Goal: Navigation & Orientation: Find specific page/section

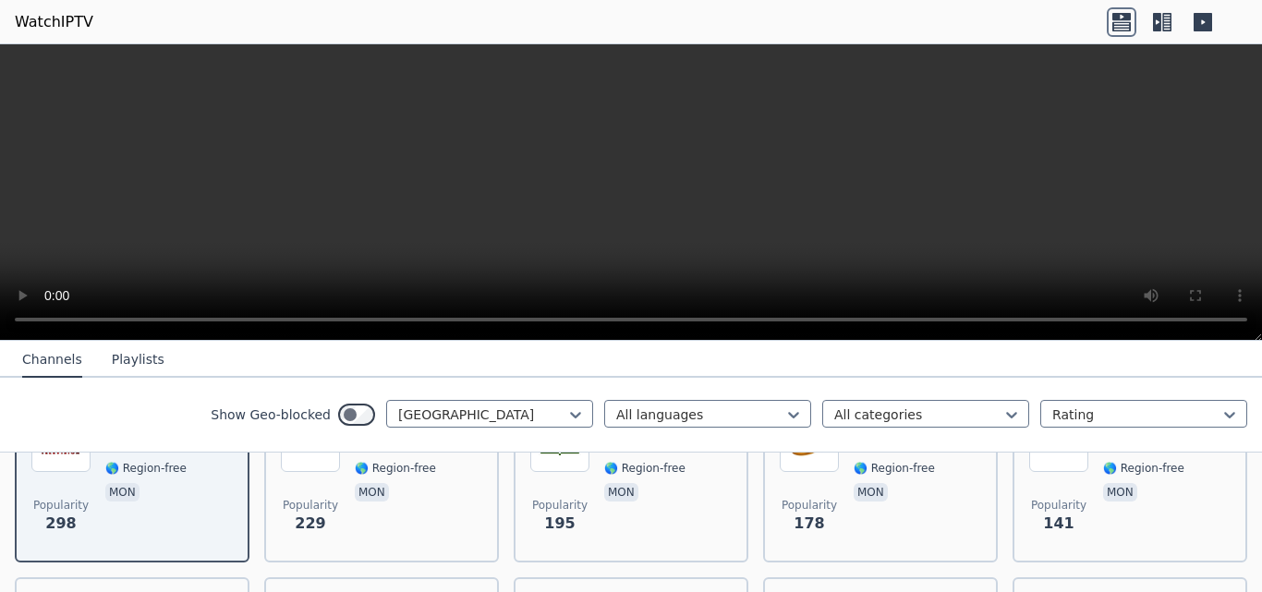
scroll to position [248, 0]
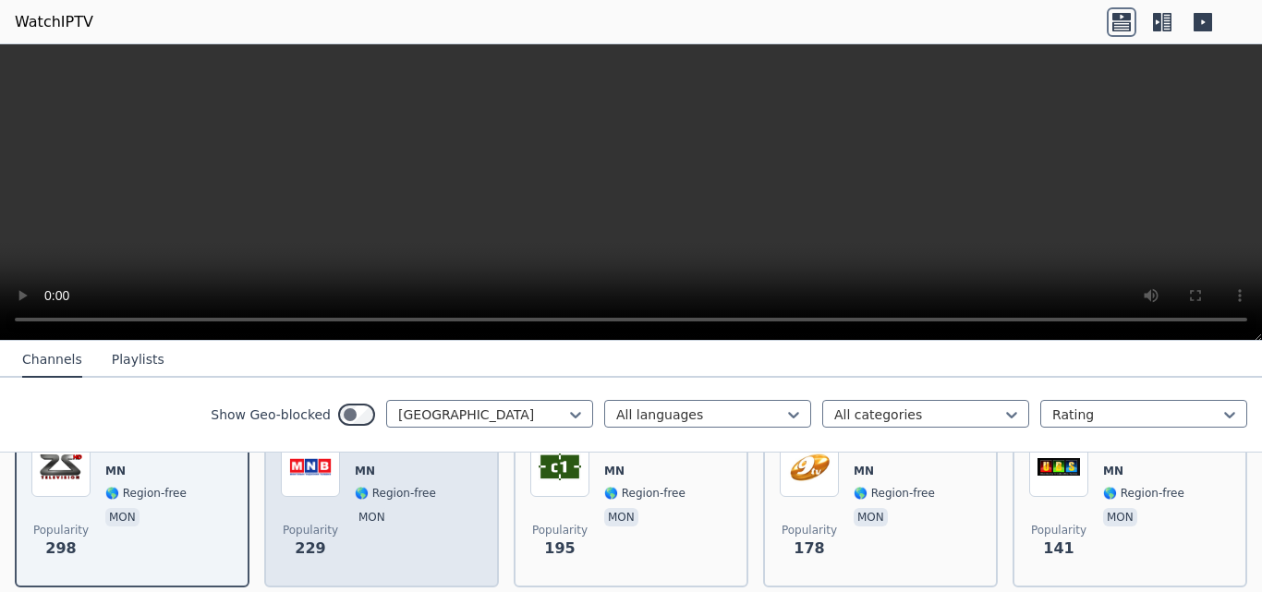
click at [396, 486] on span "🌎 Region-free" at bounding box center [395, 493] width 81 height 15
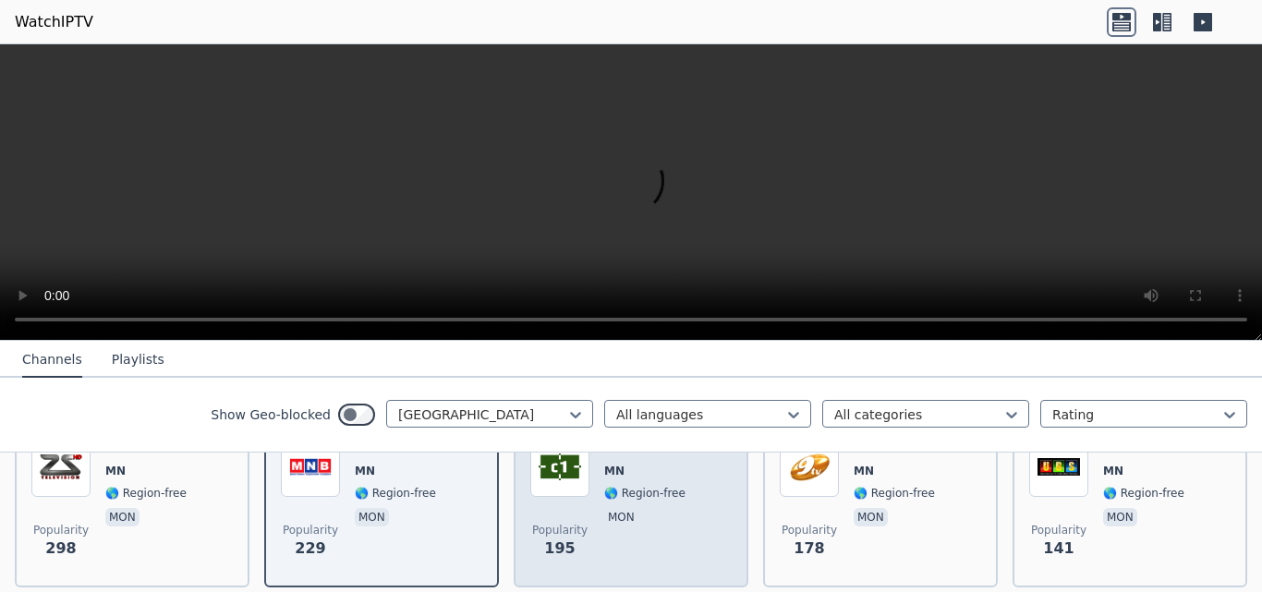
click at [607, 521] on div "C1 MN 🌎 Region-free mon" at bounding box center [644, 504] width 81 height 133
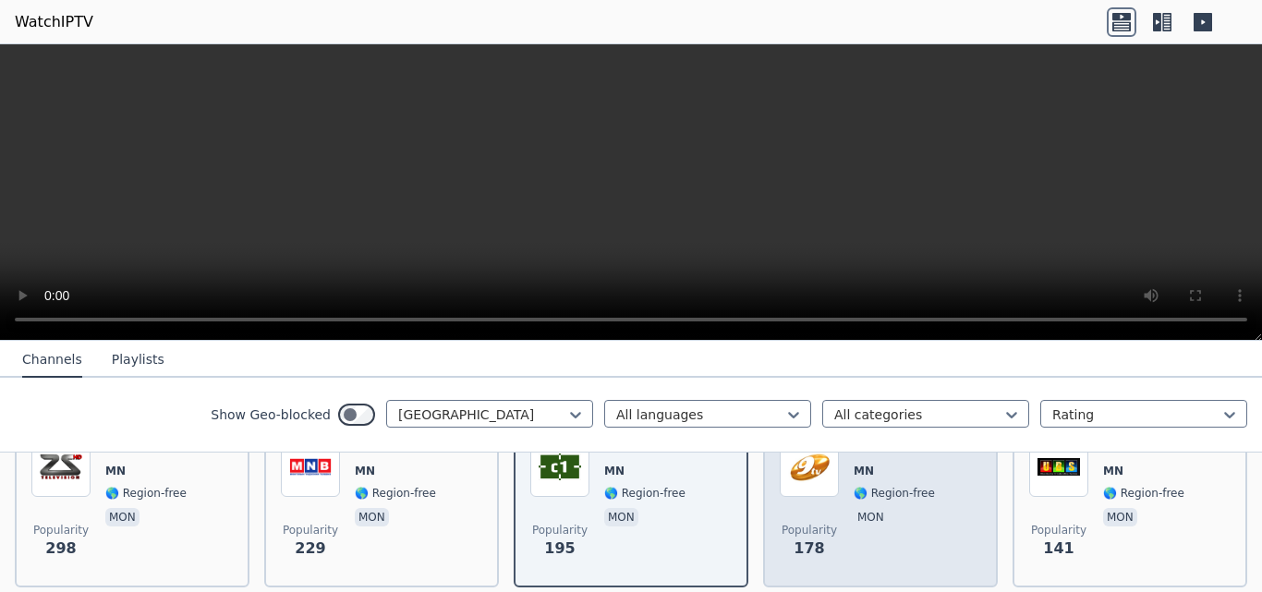
click at [815, 512] on span "Popularity 178" at bounding box center [808, 541] width 59 height 59
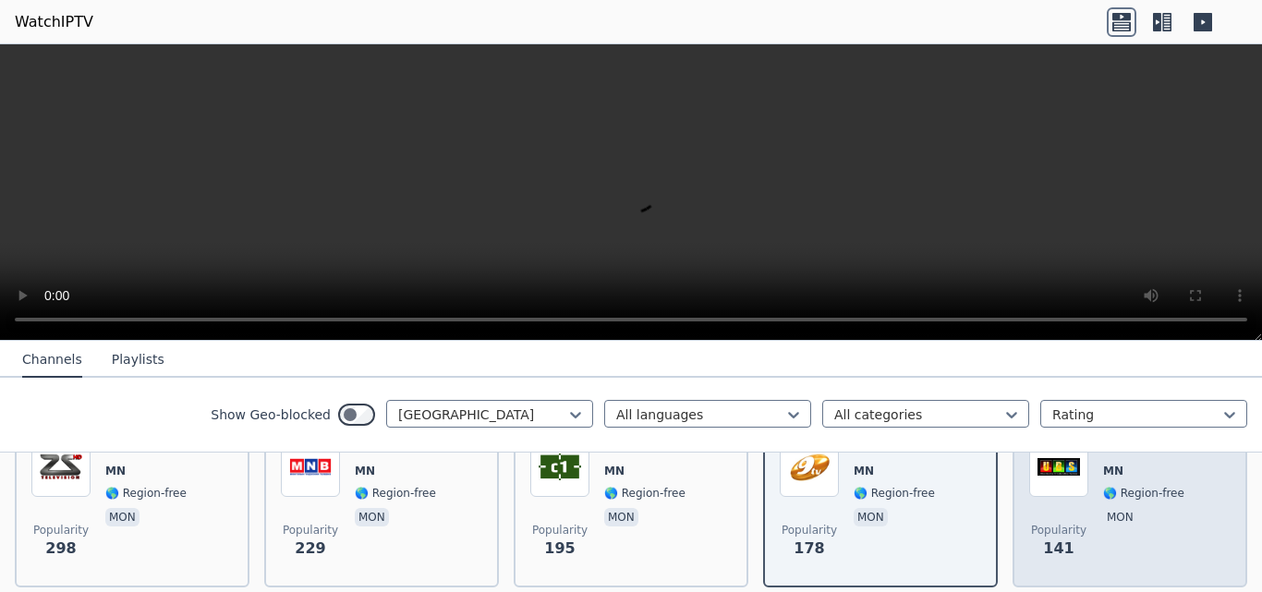
click at [1058, 512] on span "Popularity 141" at bounding box center [1058, 541] width 59 height 59
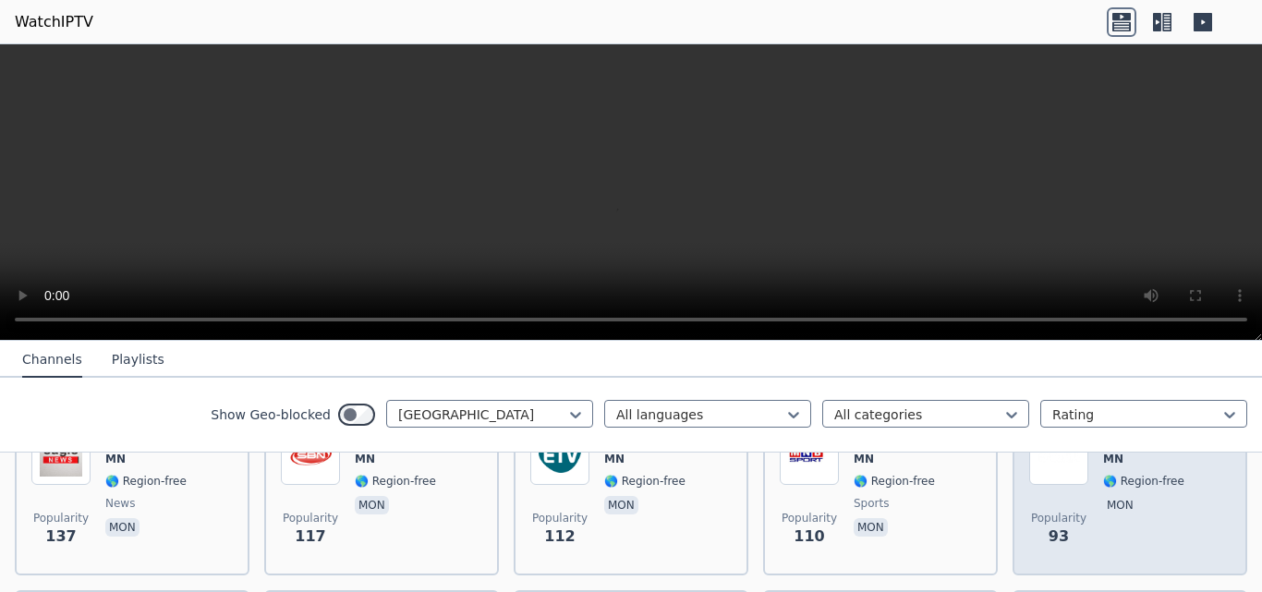
scroll to position [447, 0]
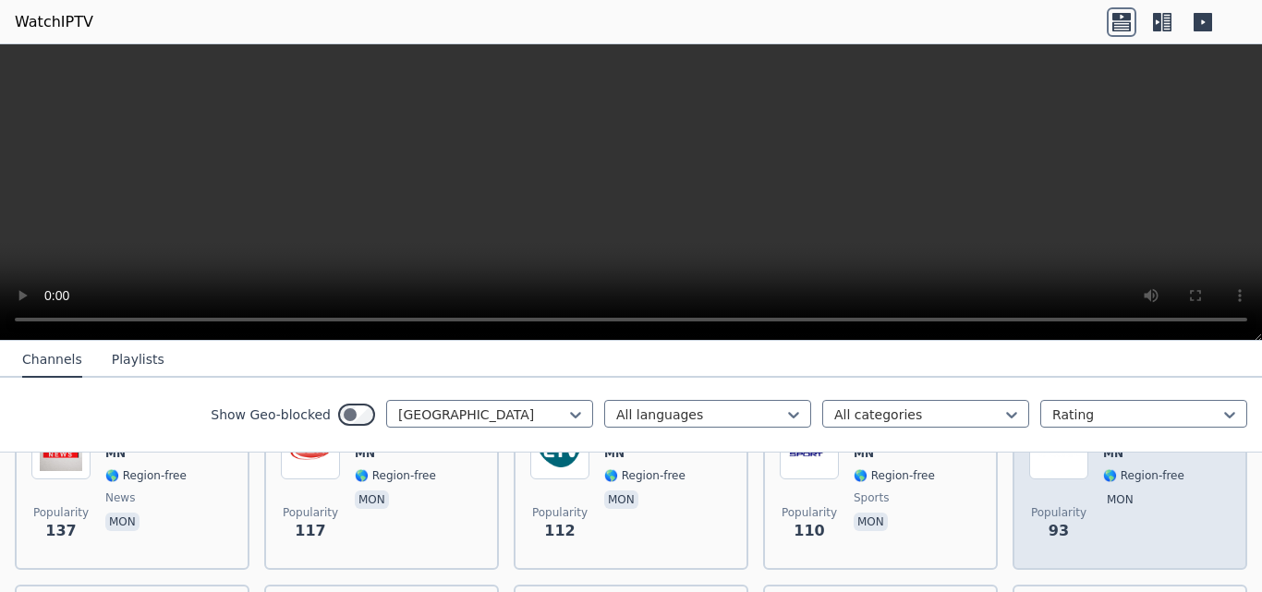
click at [1136, 491] on span "mon" at bounding box center [1143, 501] width 81 height 22
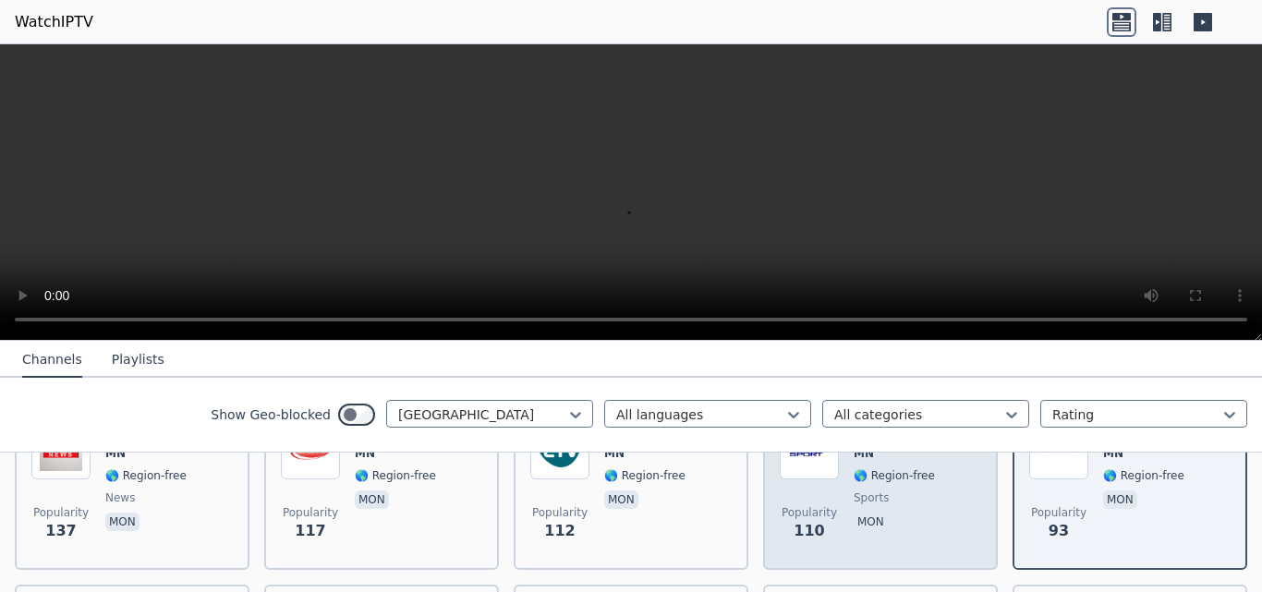
click at [912, 513] on span "mon" at bounding box center [898, 524] width 90 height 22
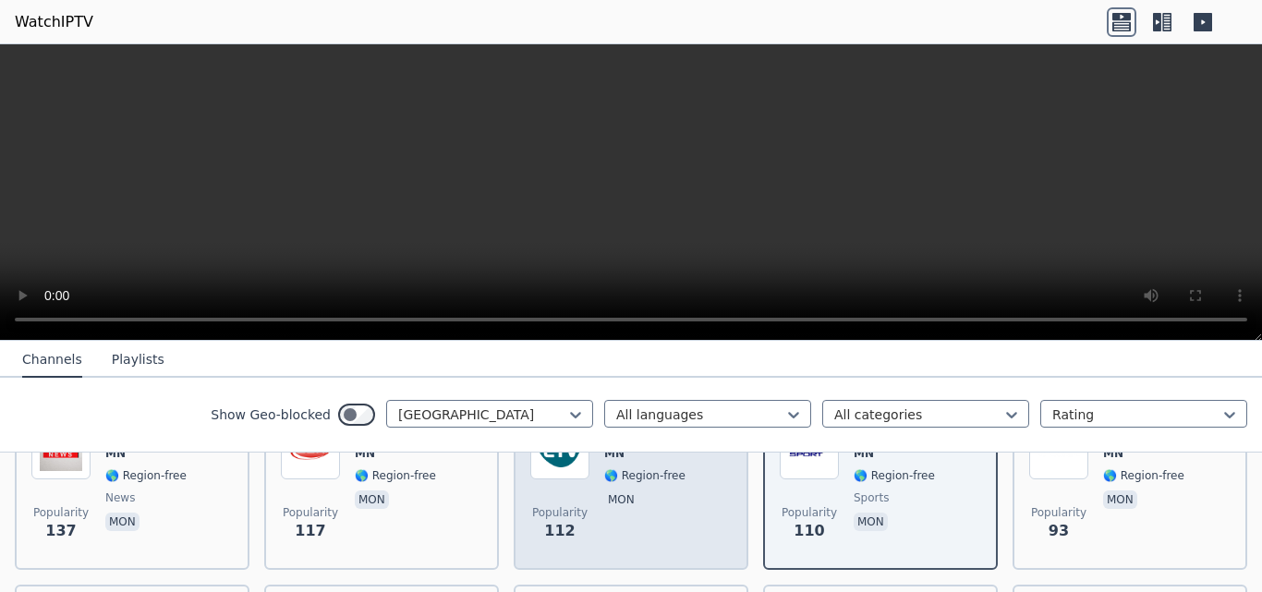
click at [662, 514] on div "ETV [GEOGRAPHIC_DATA] 🌎 Region-free mon" at bounding box center [644, 486] width 81 height 133
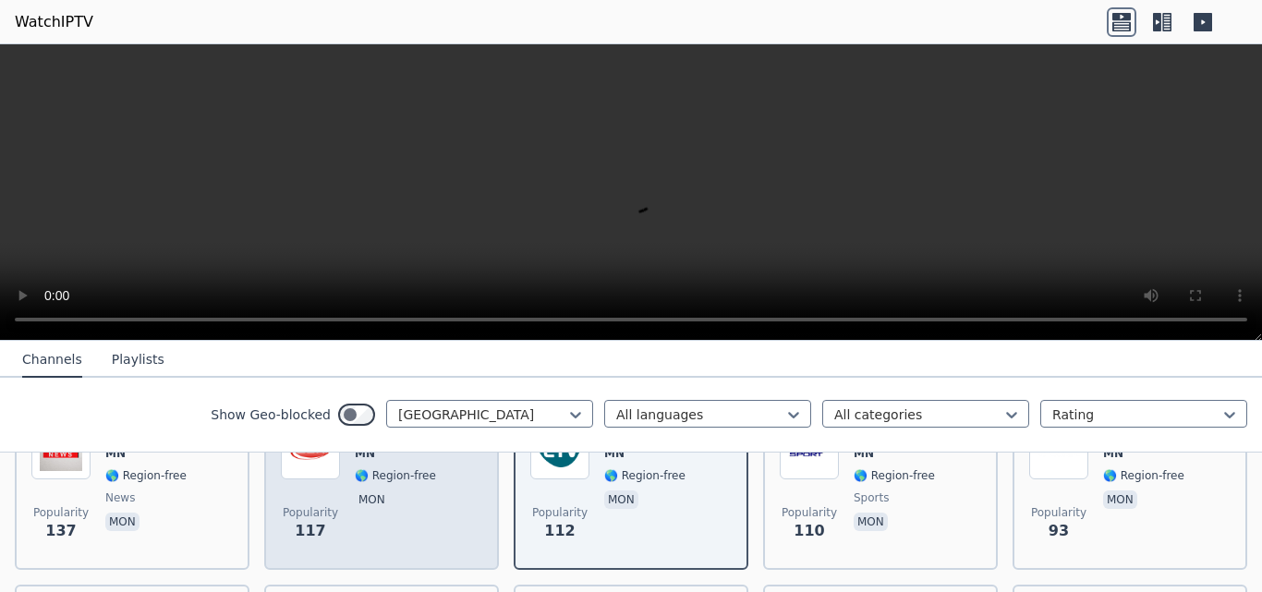
click at [420, 515] on div "SBN [GEOGRAPHIC_DATA] 🌎 Region-free mon" at bounding box center [395, 486] width 81 height 133
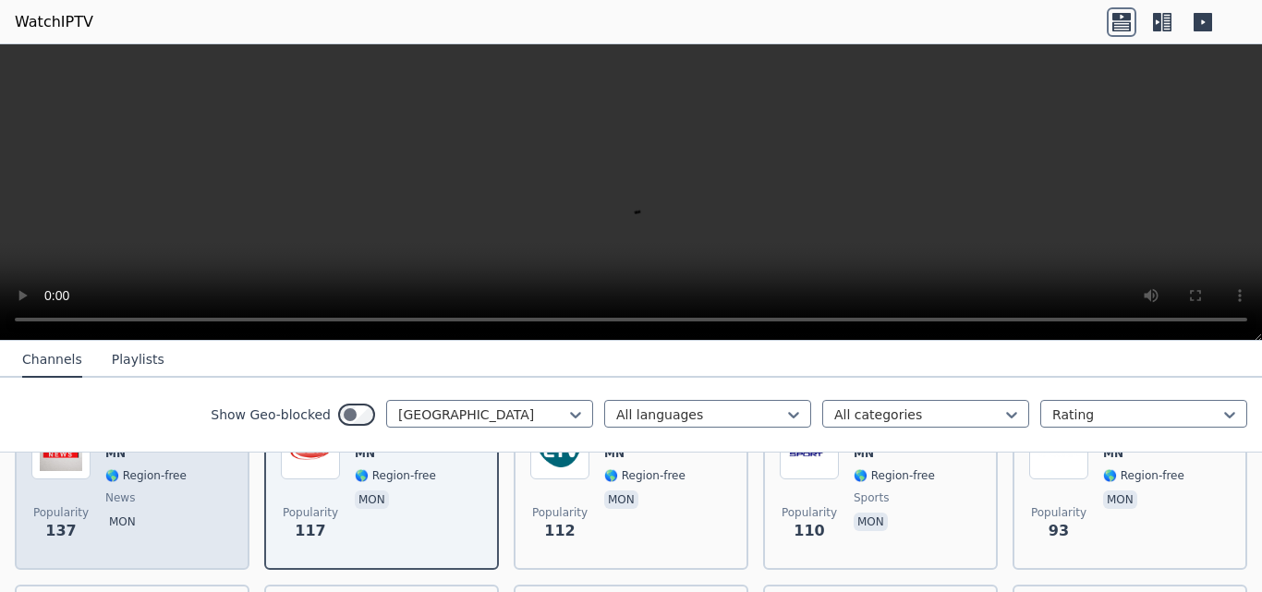
click at [150, 513] on span "mon" at bounding box center [153, 524] width 96 height 22
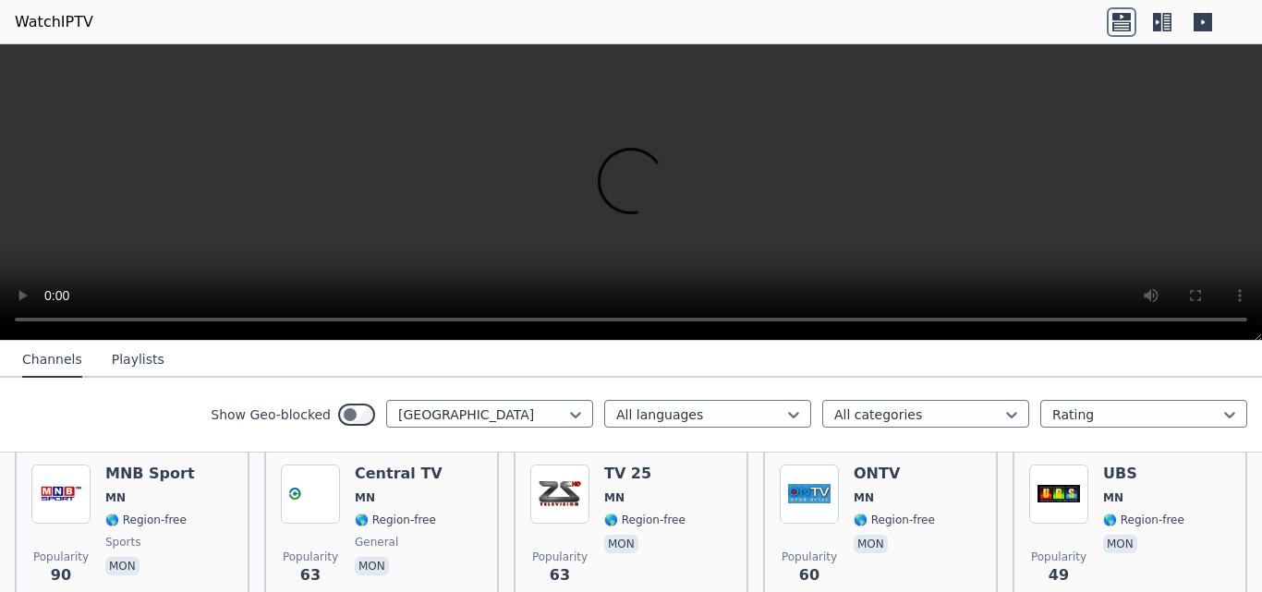
scroll to position [590, 0]
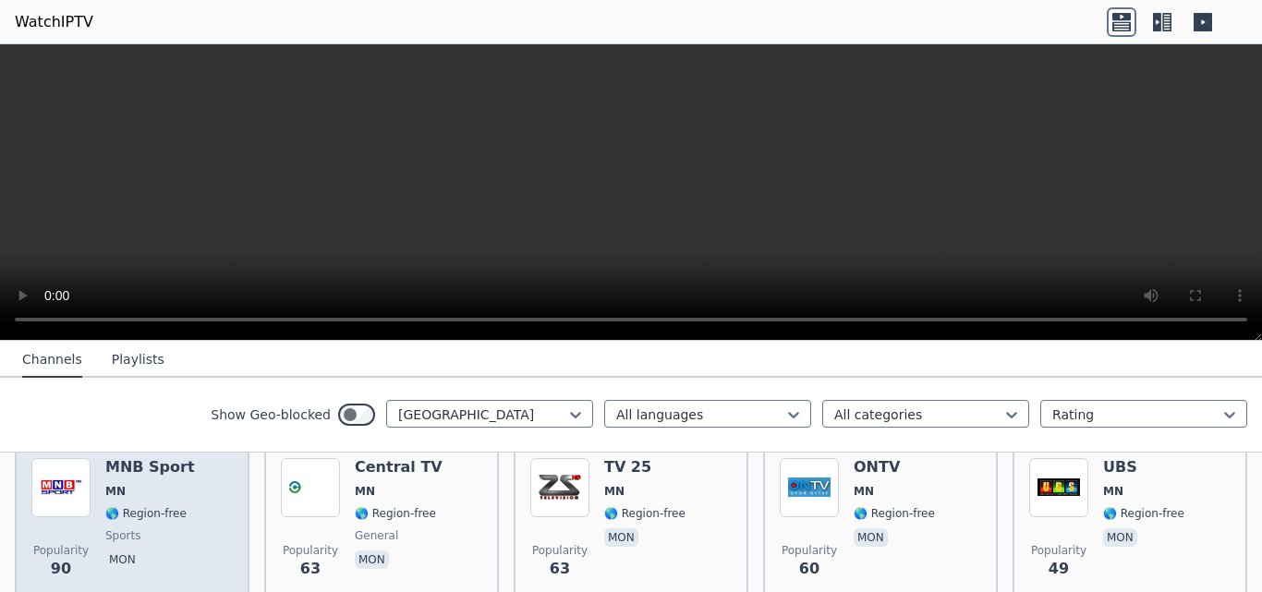
click at [135, 512] on div "MNB Sport MN 🌎 Region-free sports mon" at bounding box center [150, 524] width 90 height 133
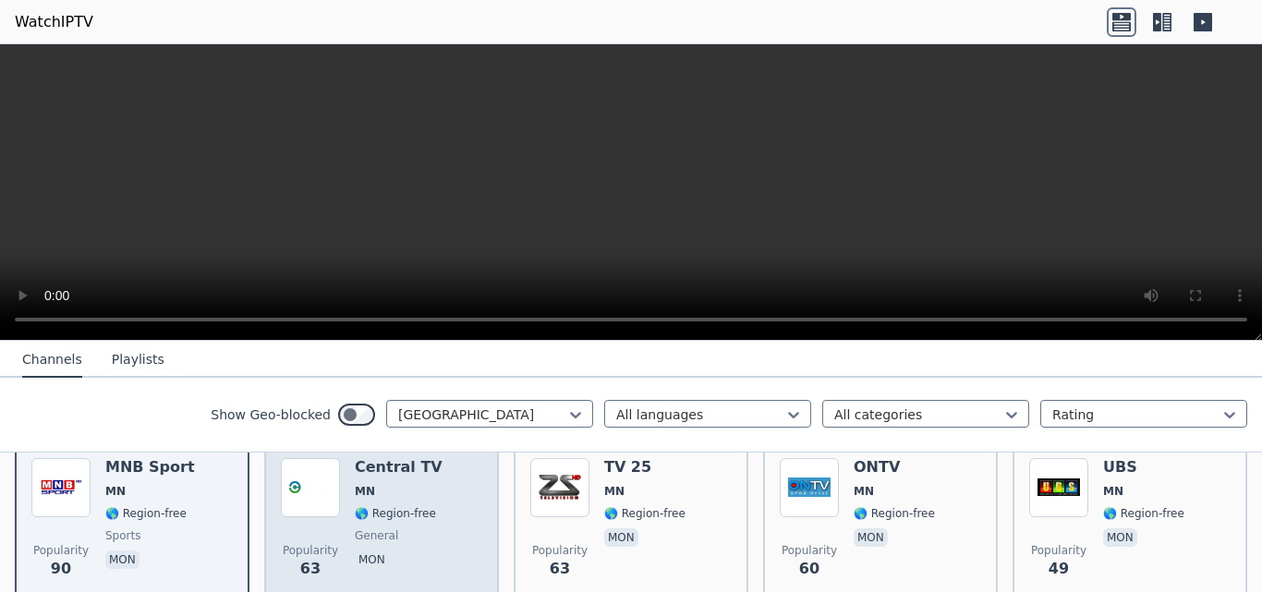
click at [392, 528] on span "general" at bounding box center [399, 535] width 88 height 15
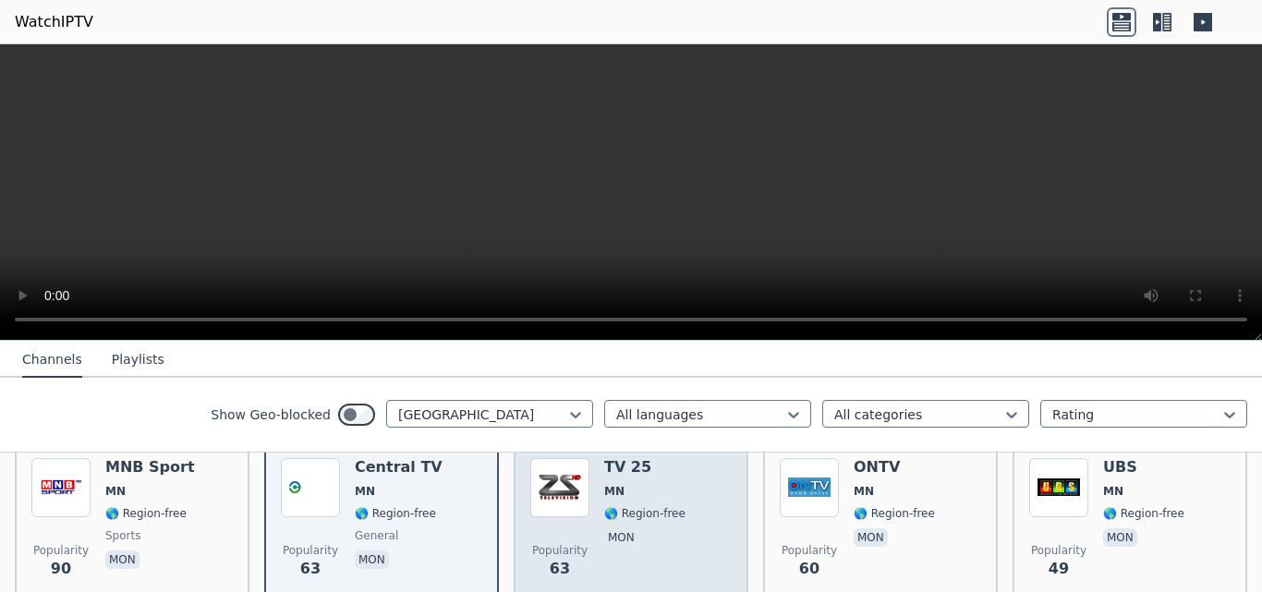
click at [628, 506] on span "🌎 Region-free" at bounding box center [644, 513] width 81 height 15
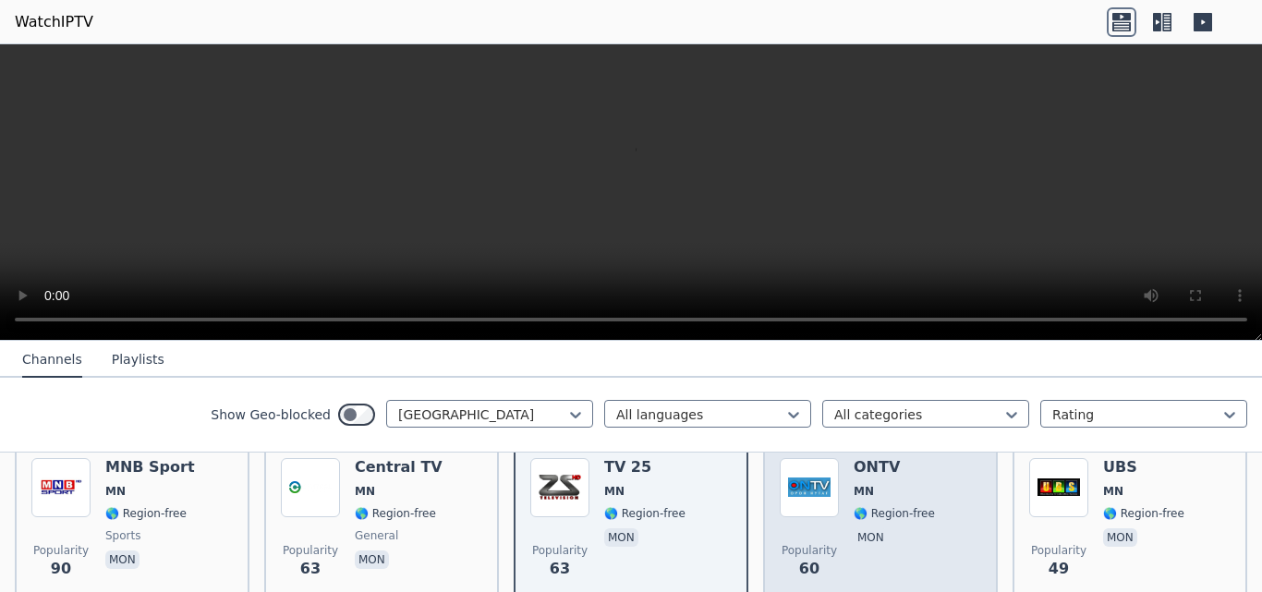
click at [883, 528] on span "mon" at bounding box center [893, 539] width 81 height 22
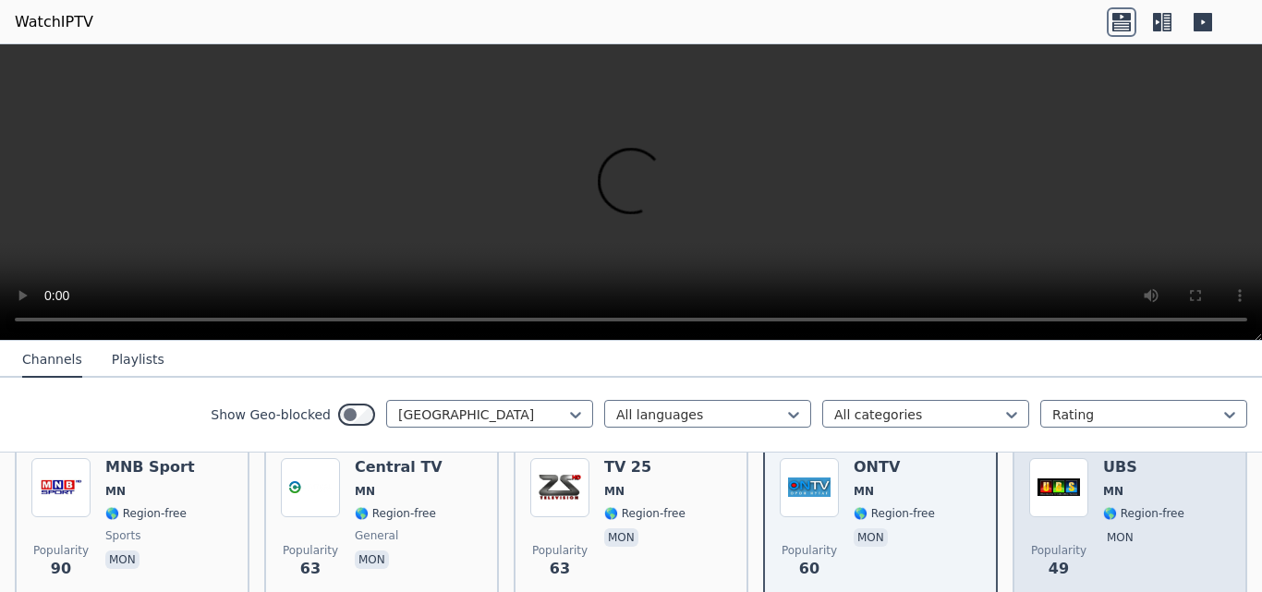
click at [1141, 484] on span "MN" at bounding box center [1143, 491] width 81 height 15
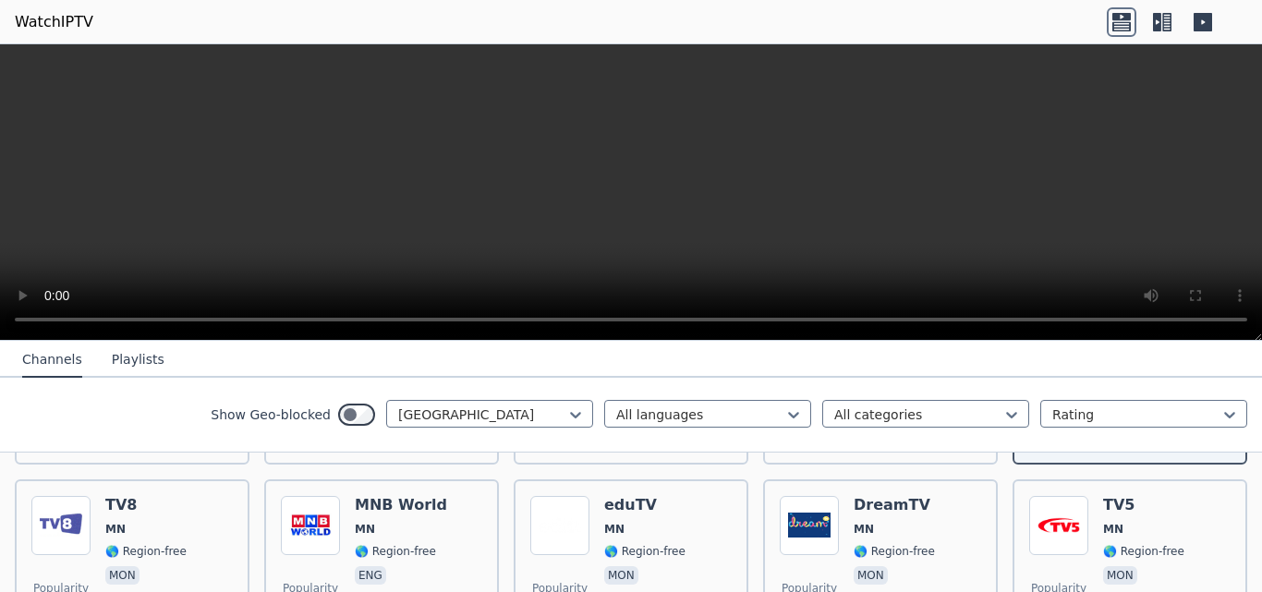
scroll to position [814, 0]
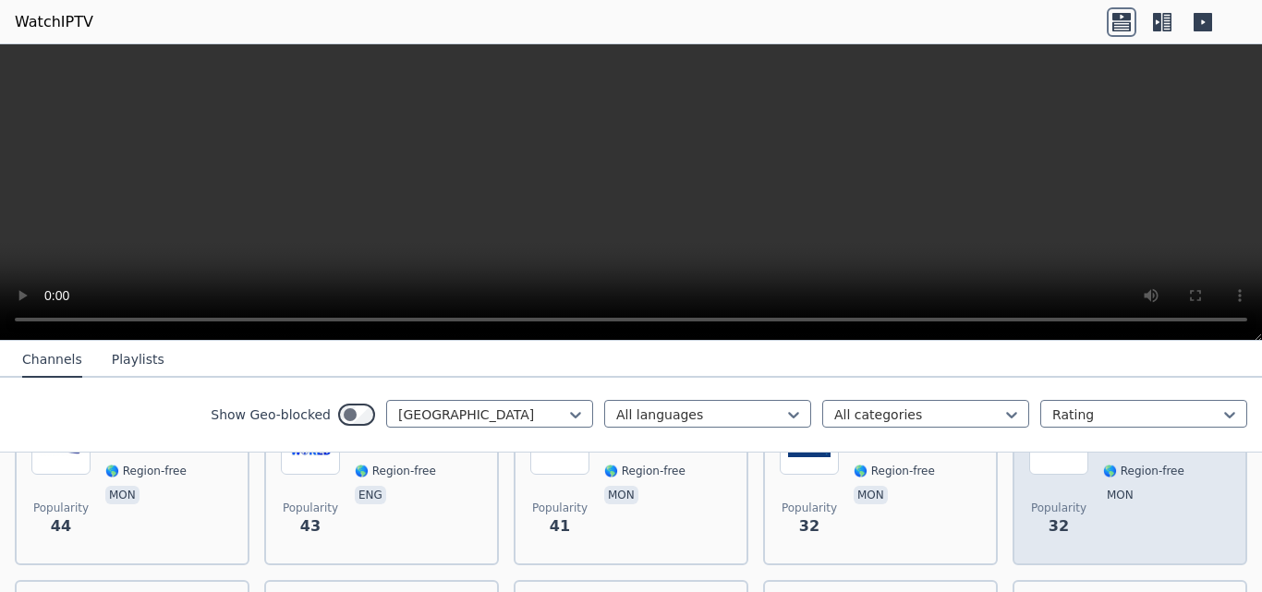
click at [1162, 506] on div "TV5 MN 🌎 Region-free mon" at bounding box center [1143, 482] width 81 height 133
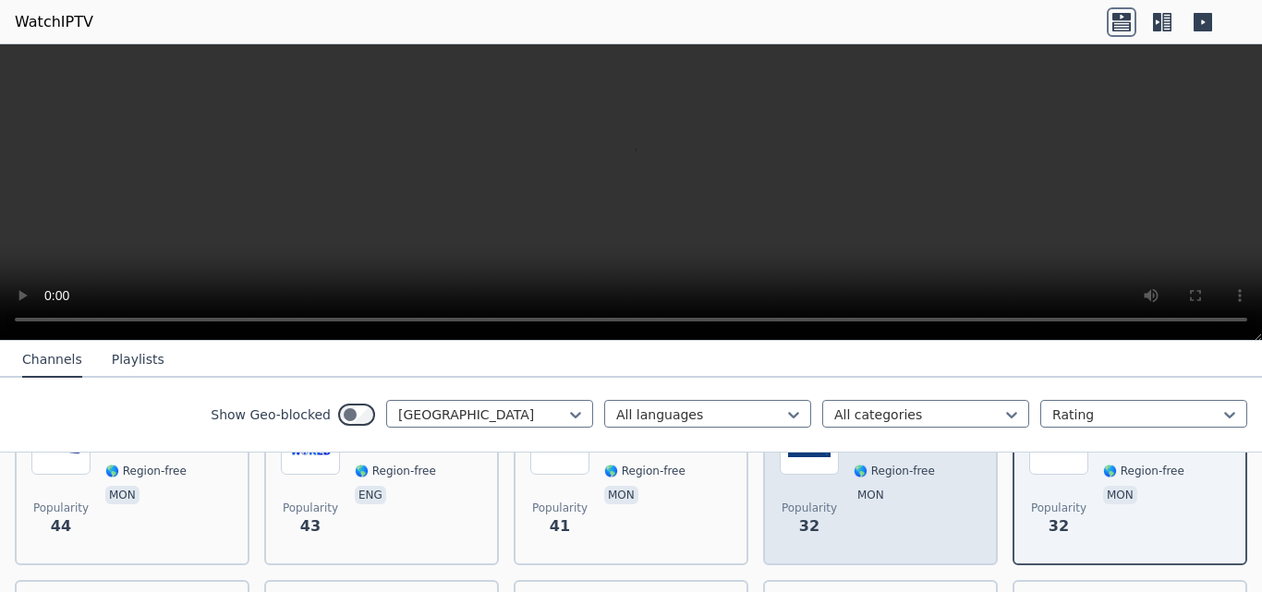
click at [844, 482] on div "Popularity 32 DreamTV MN 🌎 Region-free mon" at bounding box center [879, 482] width 201 height 133
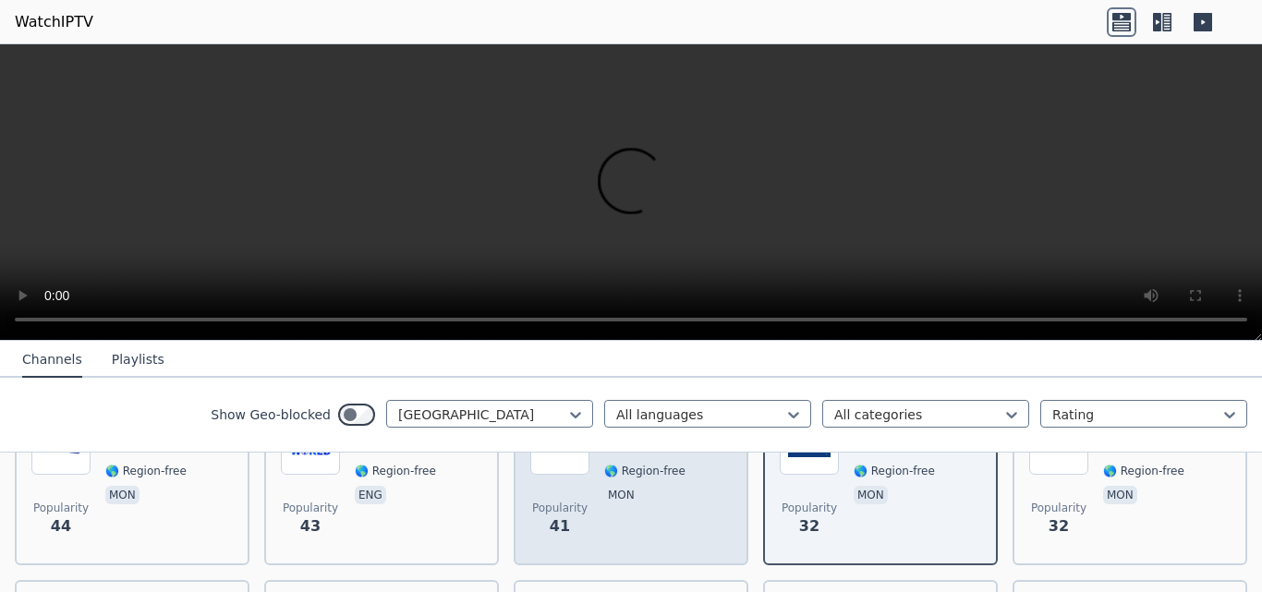
click at [658, 504] on div "eduTV MN 🌎 Region-free mon" at bounding box center [644, 482] width 81 height 133
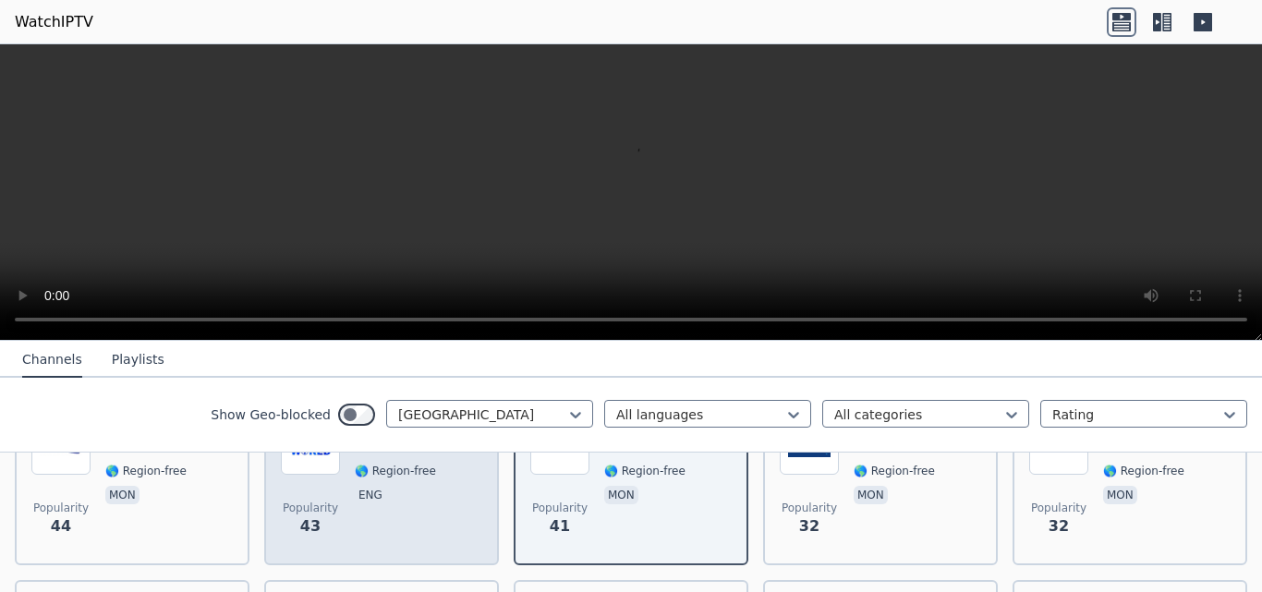
click at [373, 494] on div "MNB World MN 🌎 Region-free eng" at bounding box center [401, 482] width 92 height 133
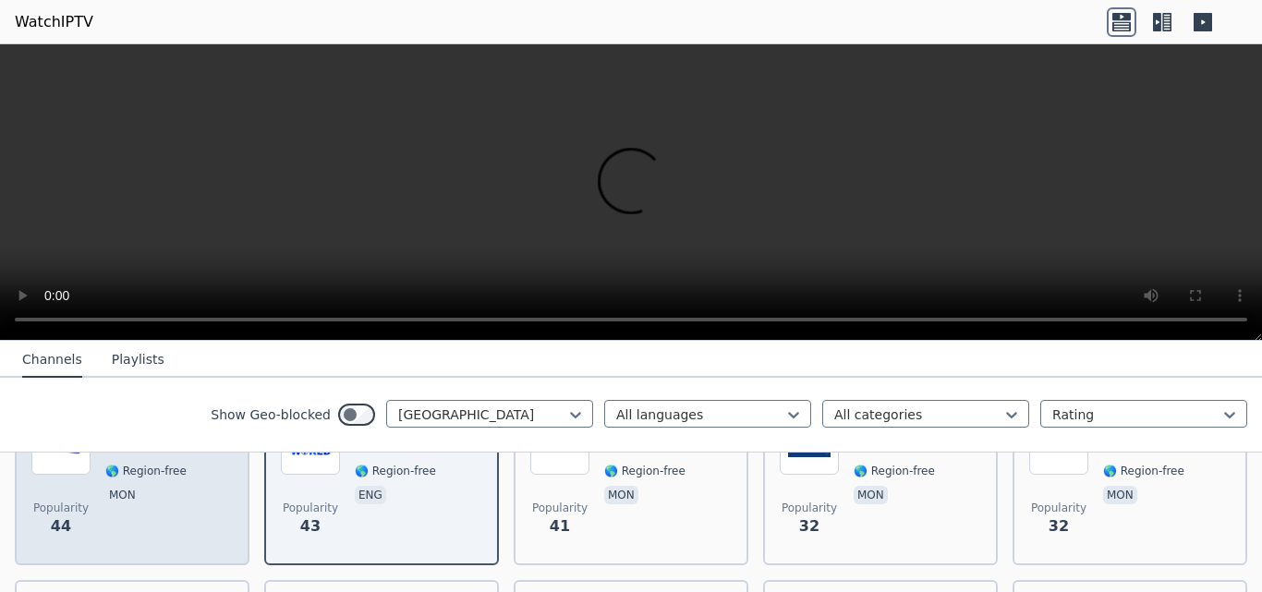
click at [136, 501] on div "TV8 MN 🌎 Region-free mon" at bounding box center [145, 482] width 81 height 133
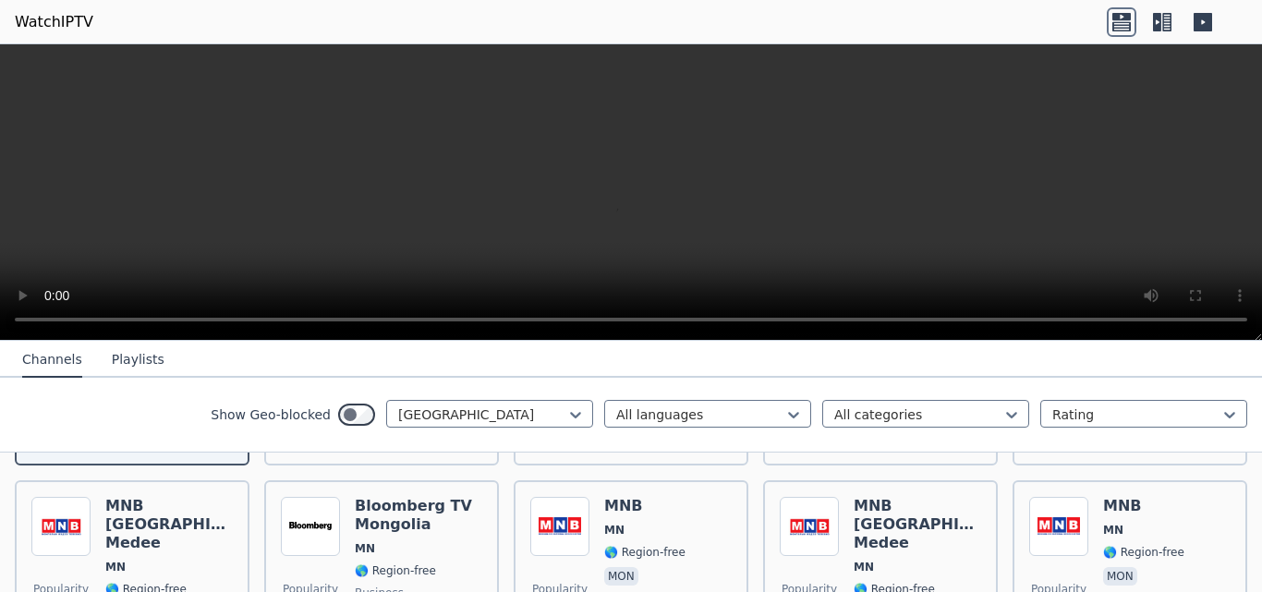
scroll to position [945, 0]
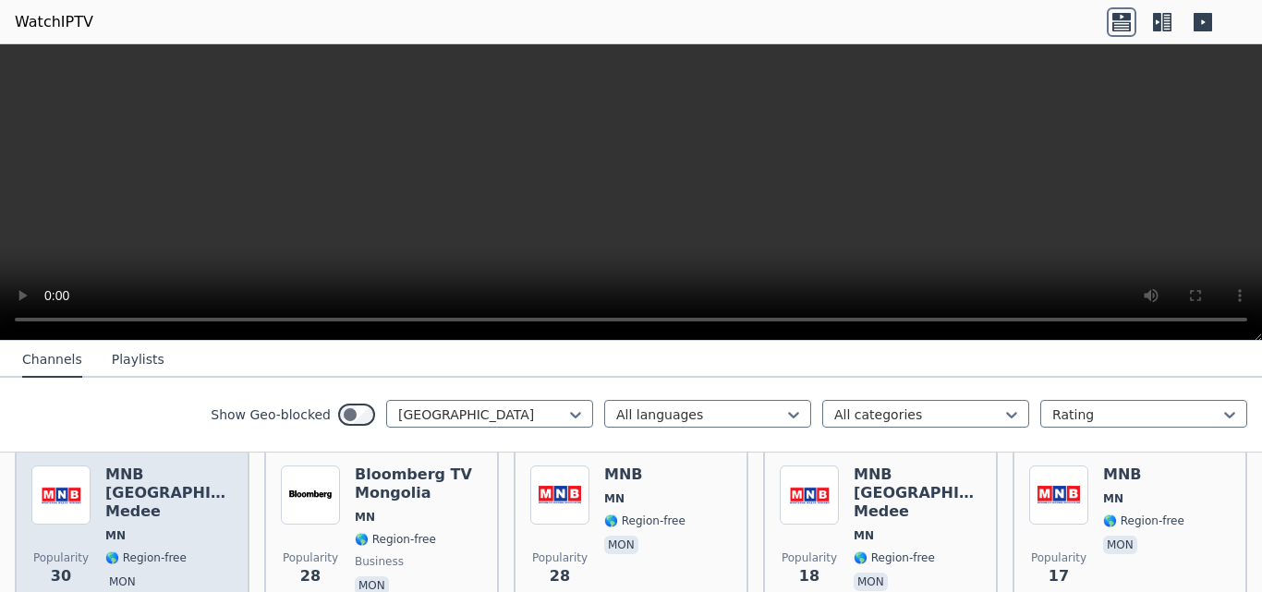
click at [151, 528] on span "MN" at bounding box center [168, 535] width 127 height 15
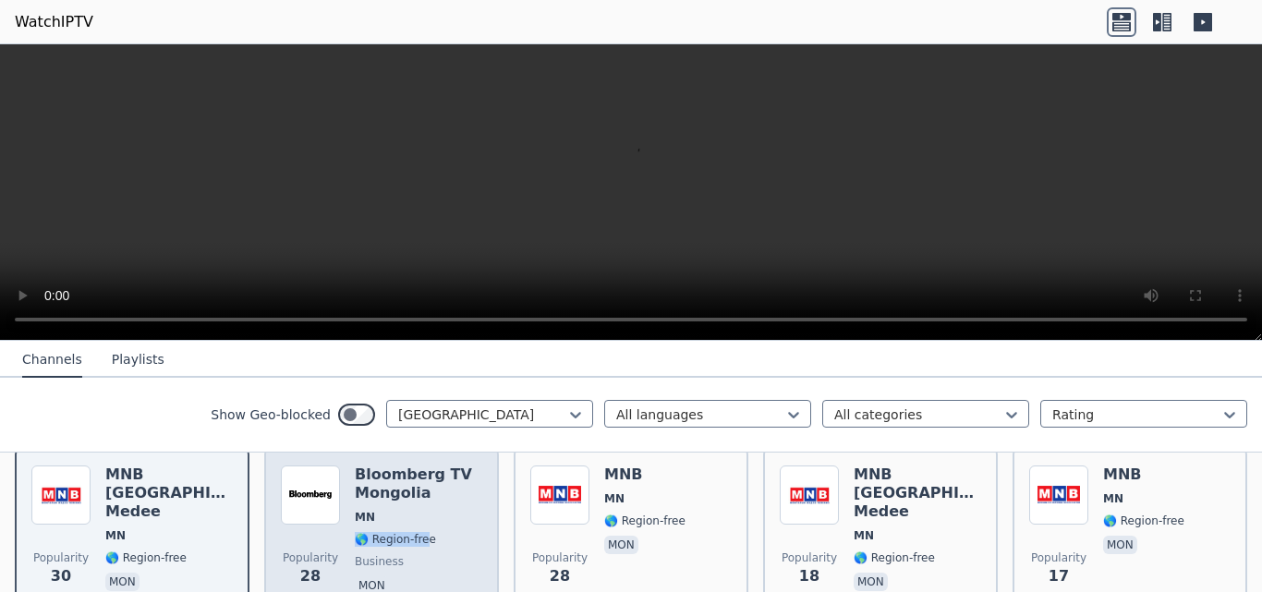
click at [417, 519] on div "Bloomberg TV [GEOGRAPHIC_DATA] [GEOGRAPHIC_DATA] 🌎 Region-free business mon" at bounding box center [418, 531] width 127 height 133
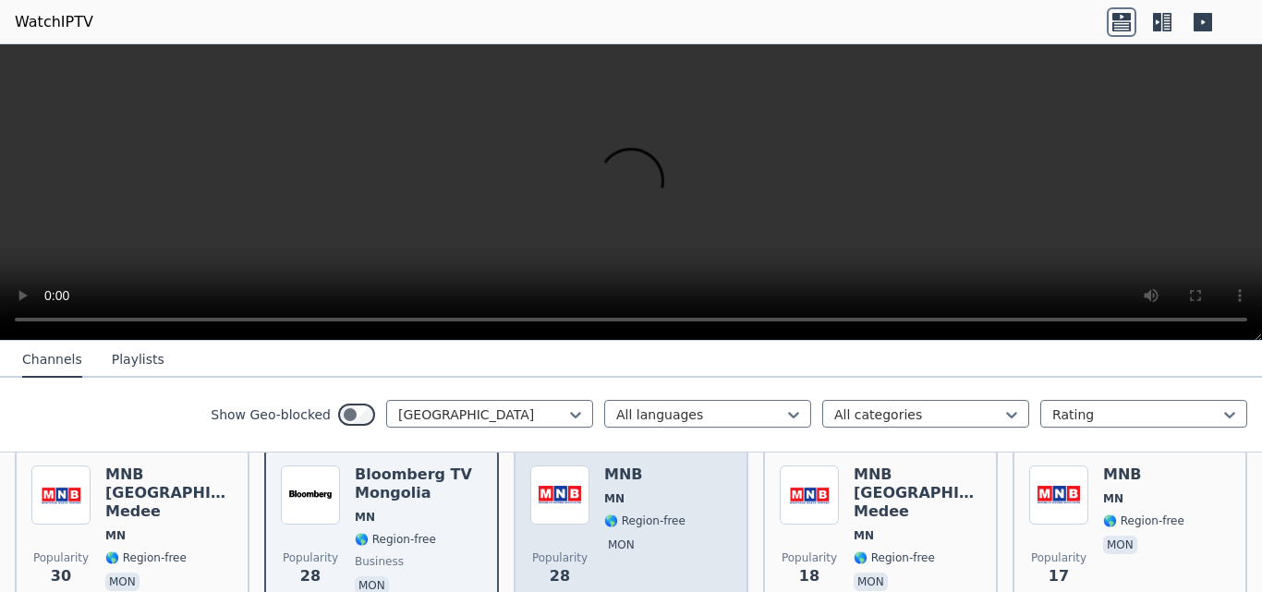
click at [634, 513] on span "🌎 Region-free" at bounding box center [644, 520] width 81 height 15
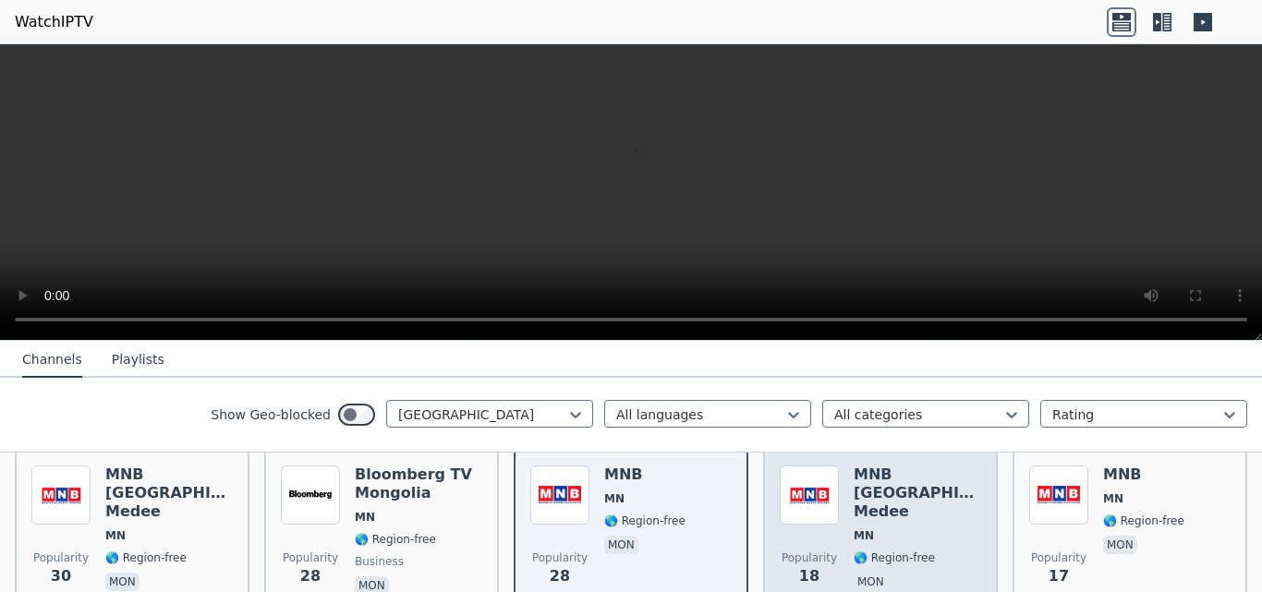
click at [873, 528] on span "MN" at bounding box center [916, 535] width 127 height 15
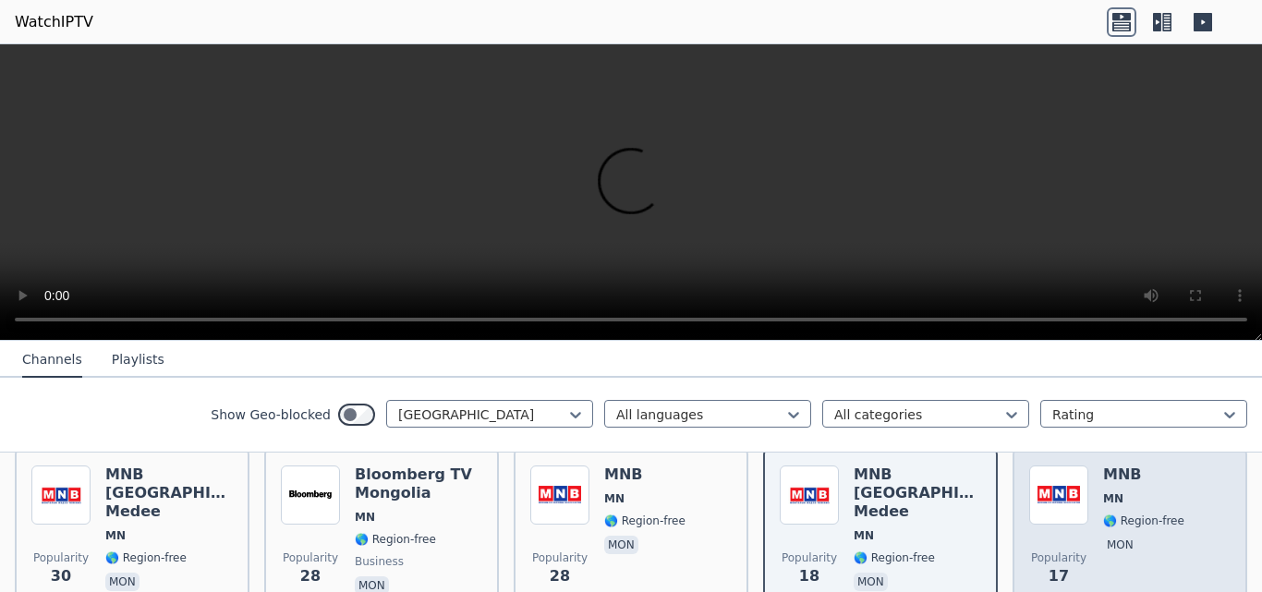
click at [1078, 507] on div "Popularity 17 MNB [GEOGRAPHIC_DATA] 🌎 Region-free mon" at bounding box center [1129, 531] width 201 height 133
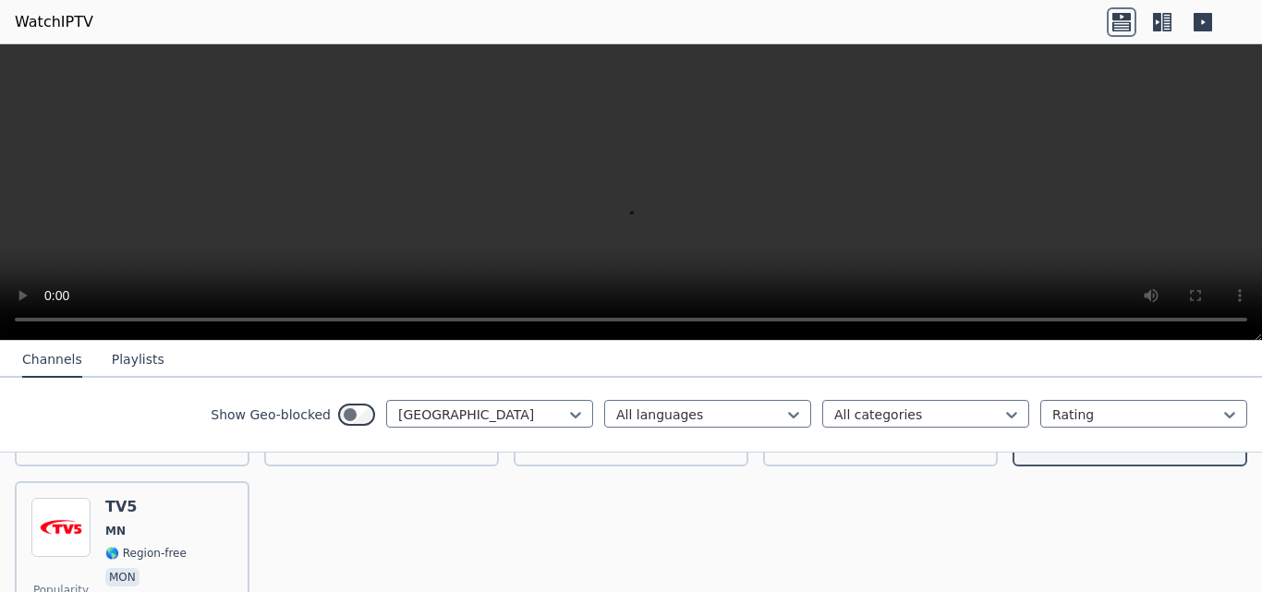
scroll to position [1106, 0]
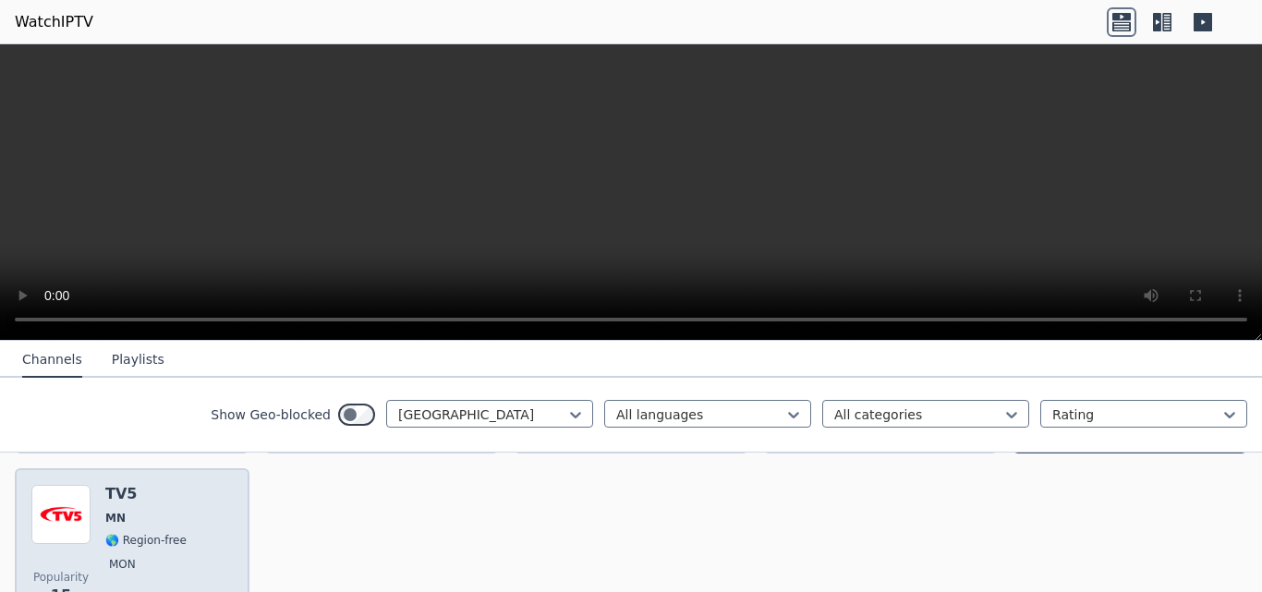
click at [151, 538] on div "TV5 MN 🌎 Region-free mon" at bounding box center [145, 551] width 81 height 133
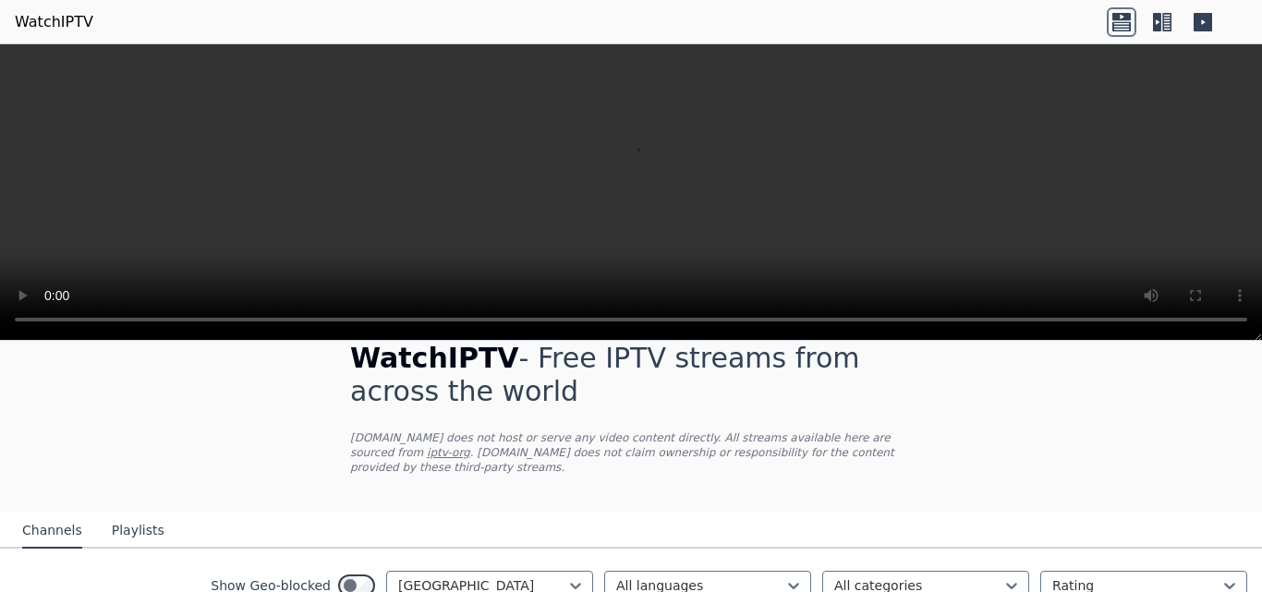
scroll to position [0, 0]
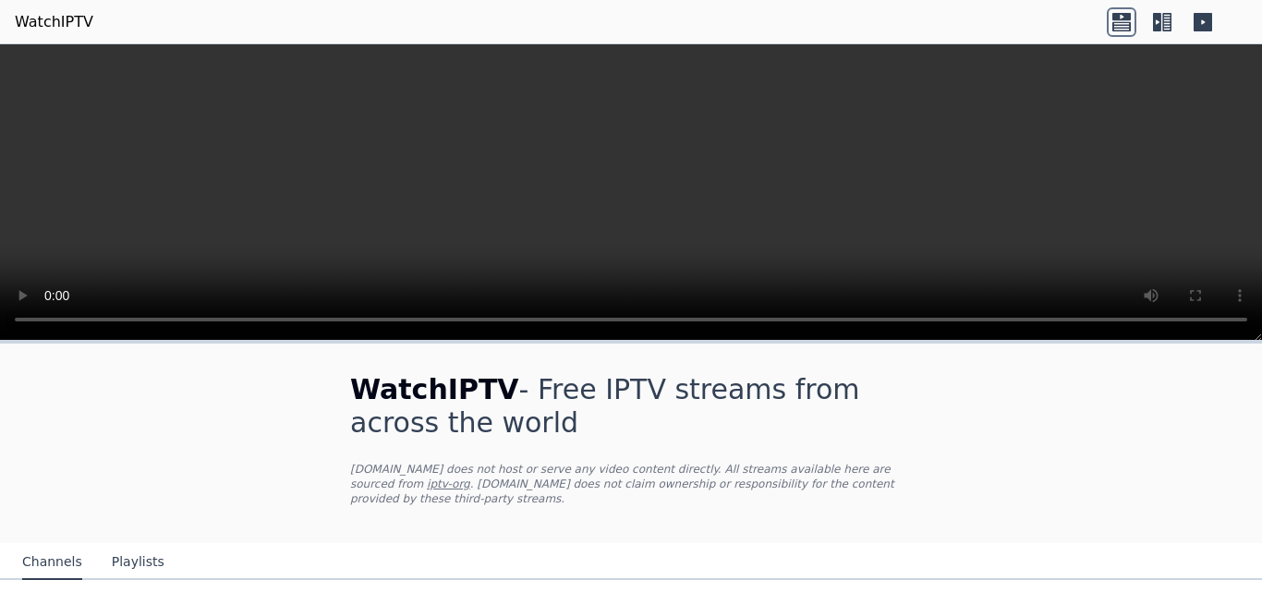
click at [470, 477] on link "iptv-org" at bounding box center [448, 483] width 43 height 13
